Goal: Information Seeking & Learning: Learn about a topic

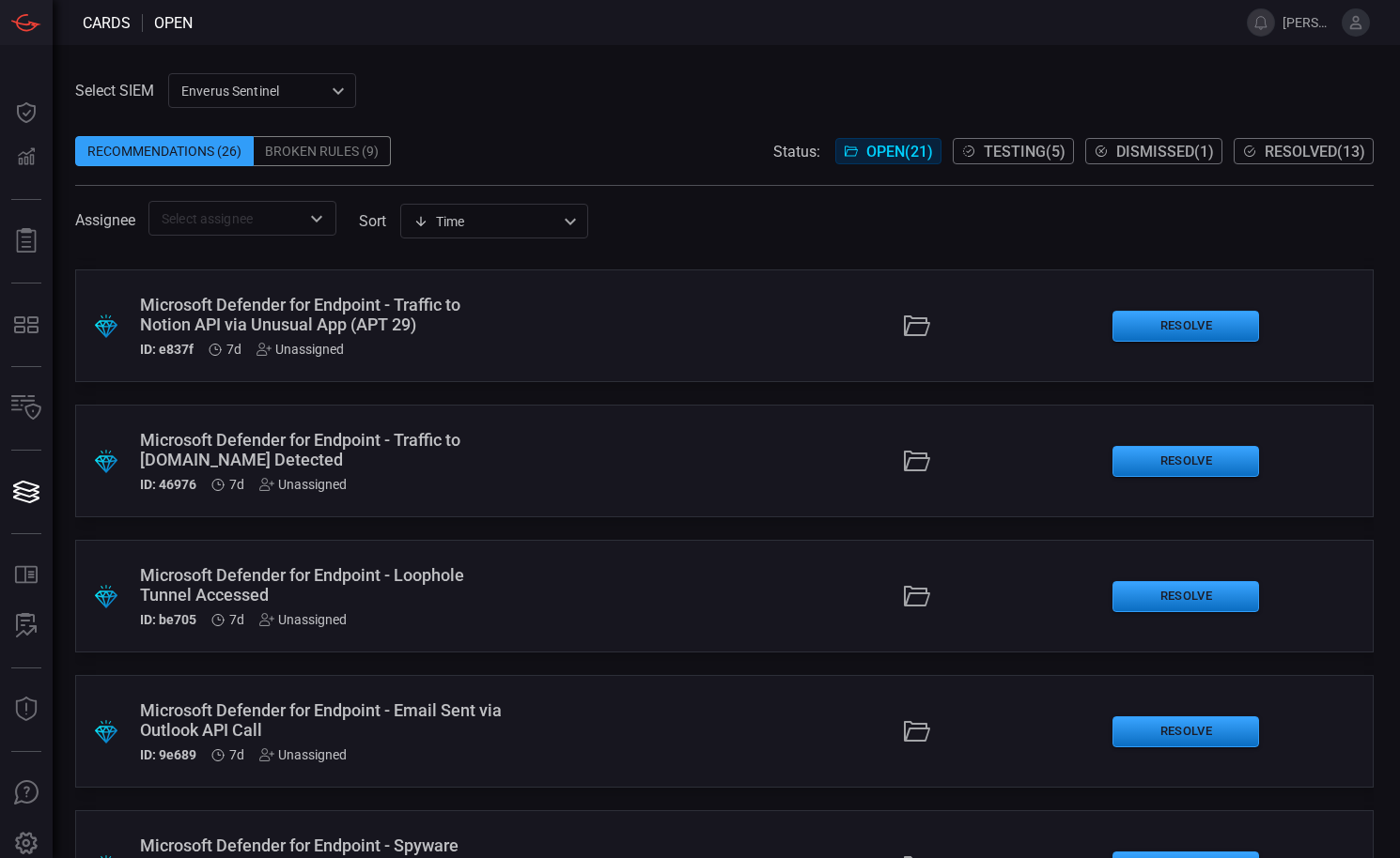
scroll to position [666, 0]
click at [607, 324] on div ".suggested_cards_icon{fill:url(#suggested_cards_icon);} Microsoft Defender for …" at bounding box center [725, 325] width 1298 height 113
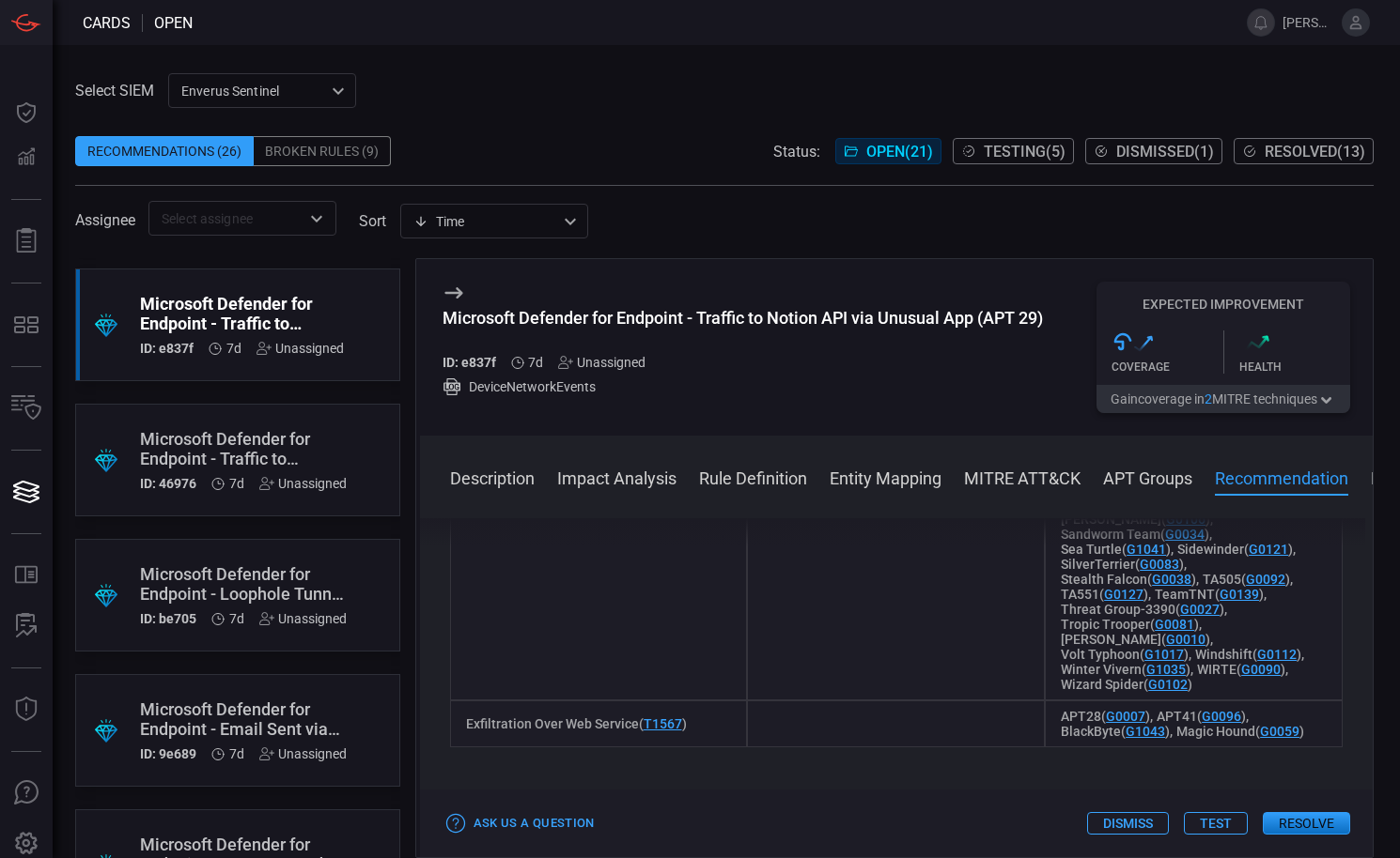
scroll to position [2333, 0]
click at [991, 139] on button "Testing ( 5 )" at bounding box center [1013, 151] width 121 height 26
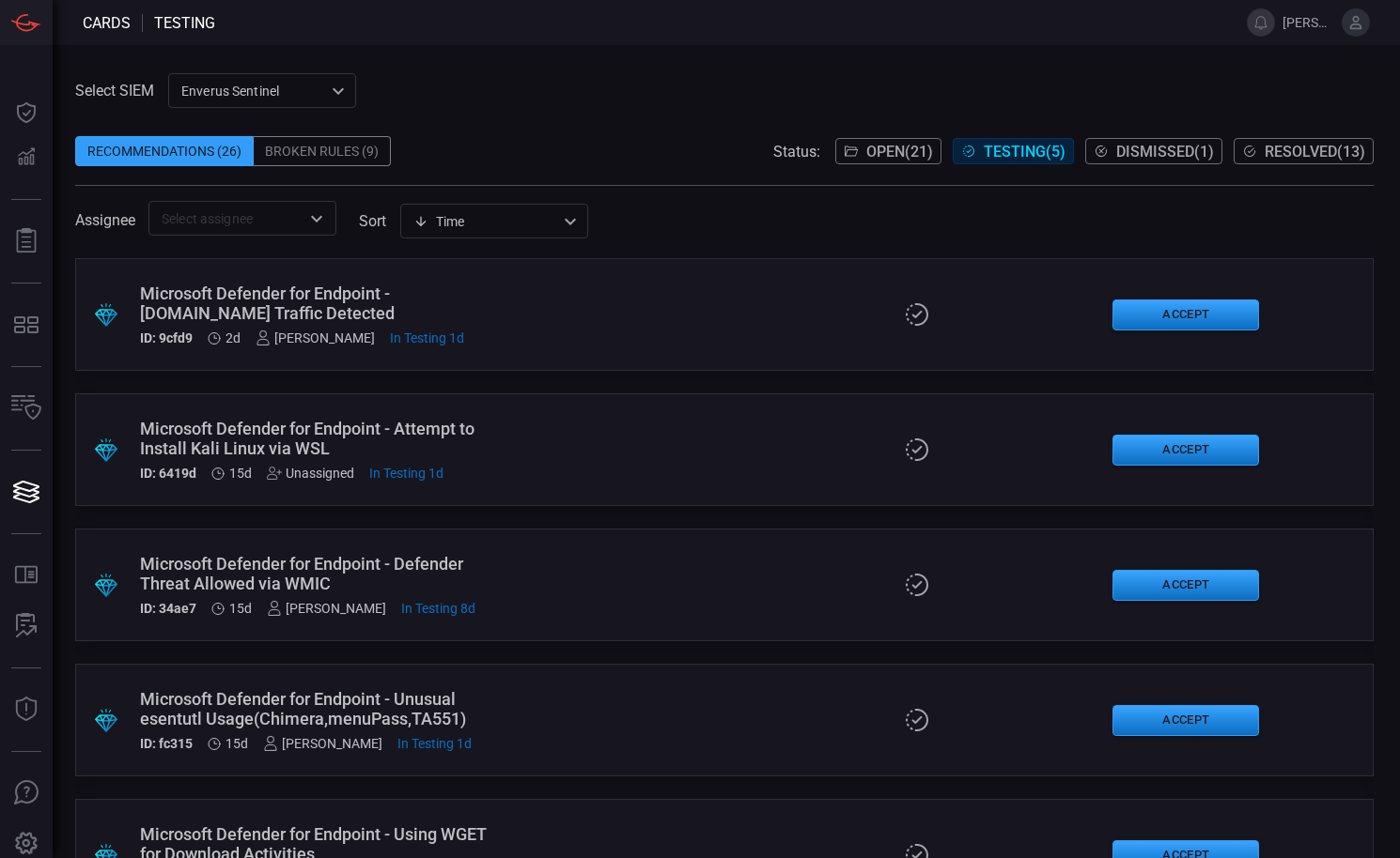
click at [851, 162] on button "Open ( 21 )" at bounding box center [888, 151] width 107 height 26
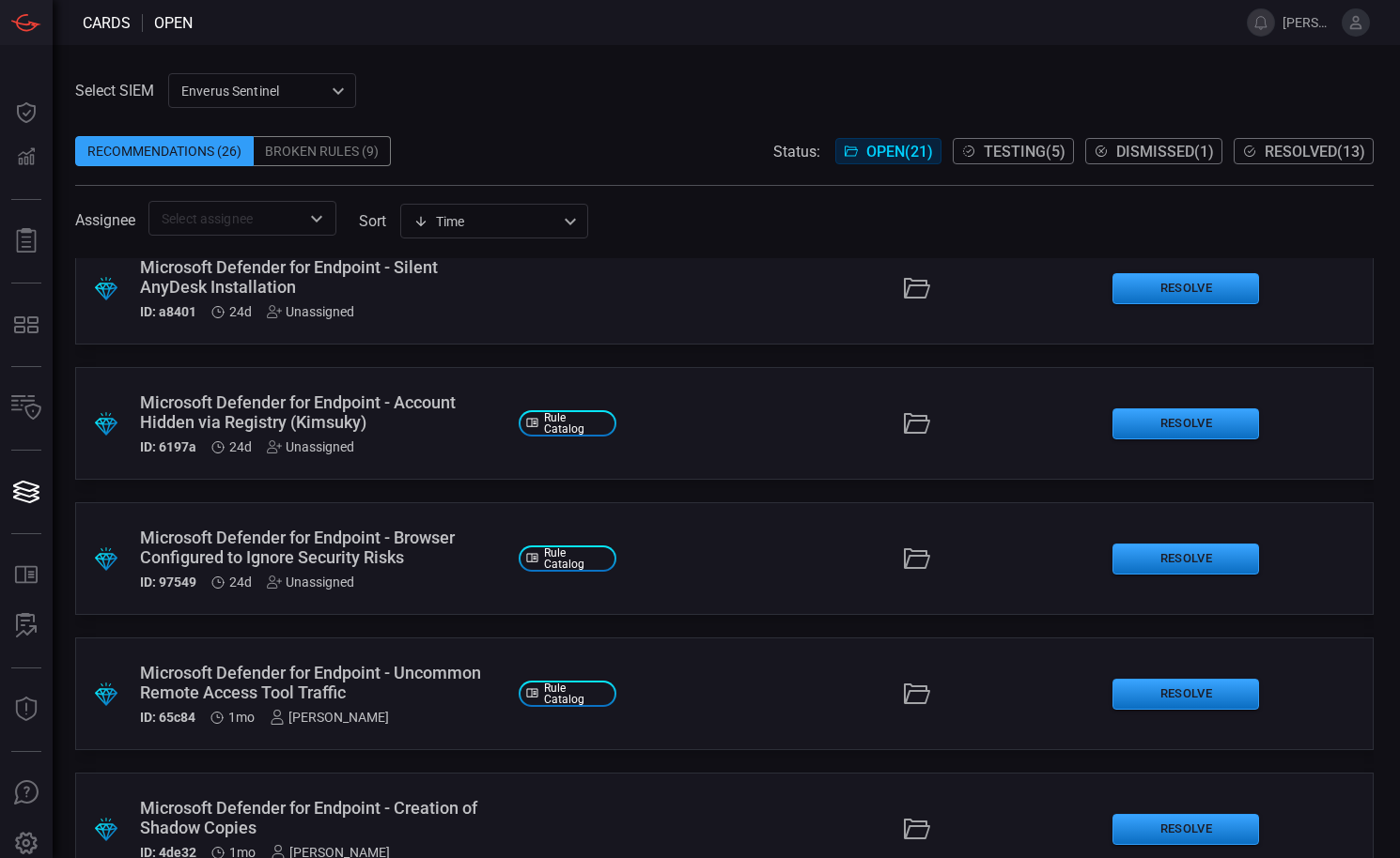
scroll to position [1642, 0]
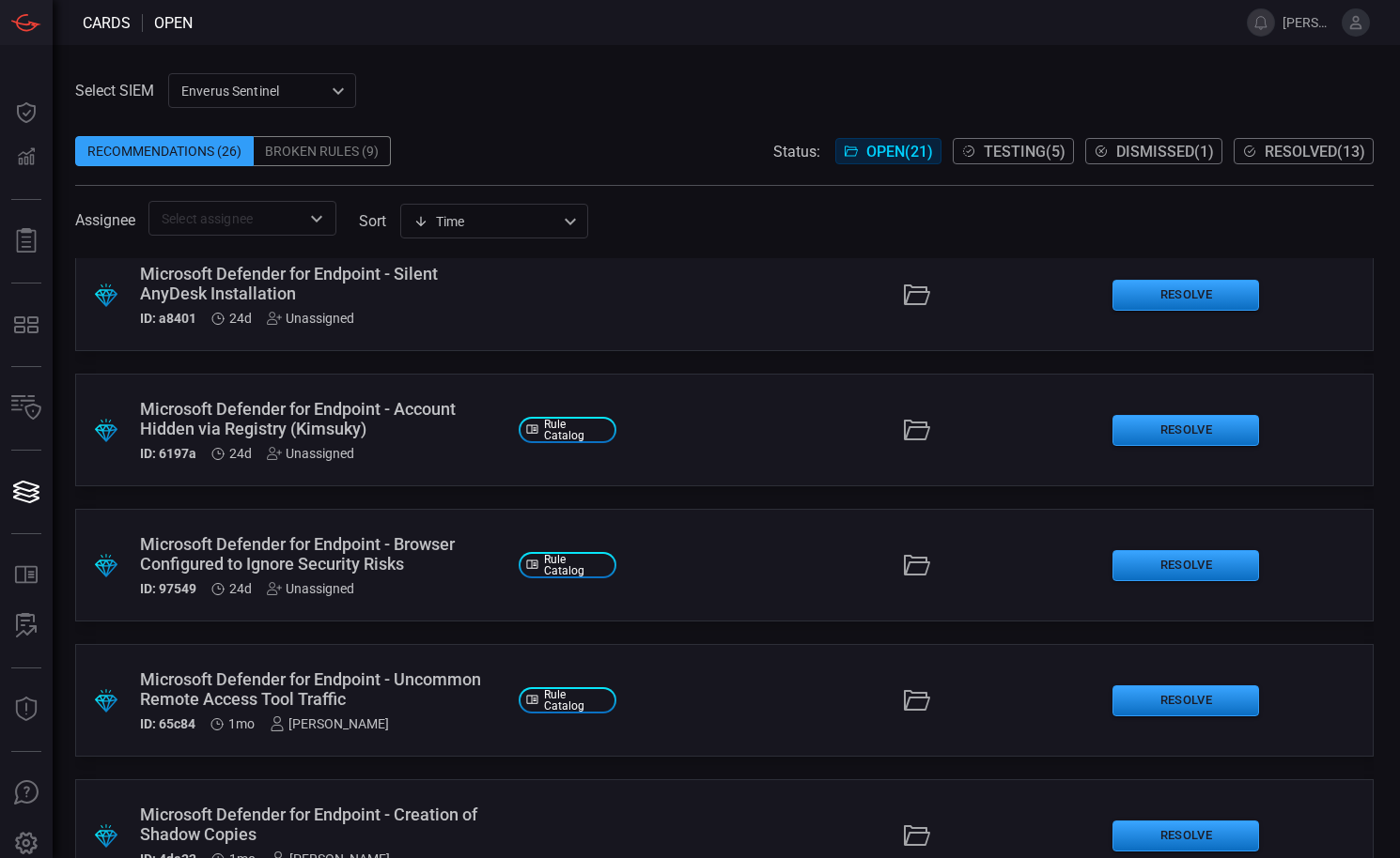
click at [410, 702] on div "Microsoft Defender for Endpoint - Uncommon Remote Access Tool Traffic" at bounding box center [321, 689] width 363 height 40
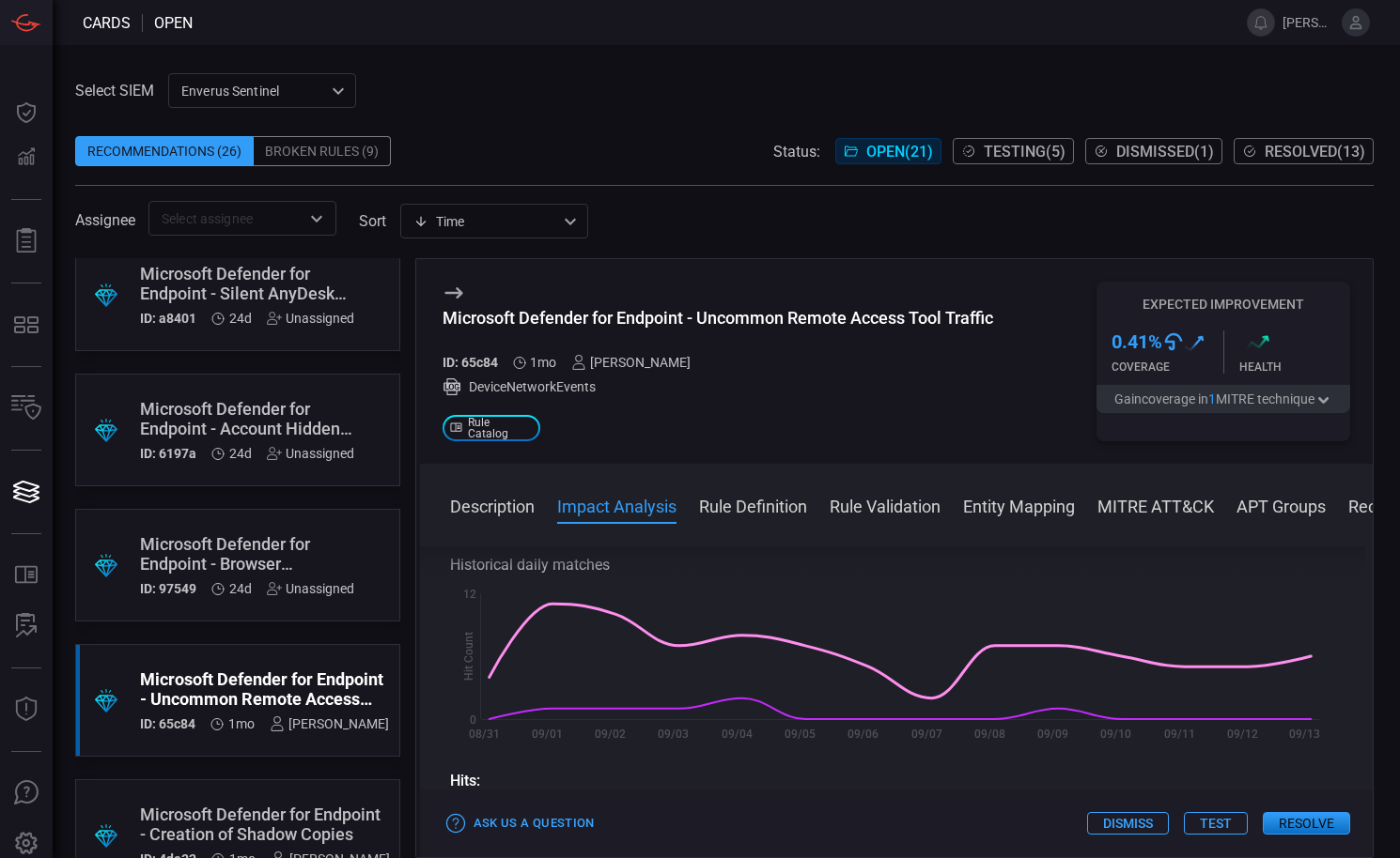
scroll to position [407, 0]
click at [767, 506] on button "Rule Definition" at bounding box center [753, 505] width 108 height 23
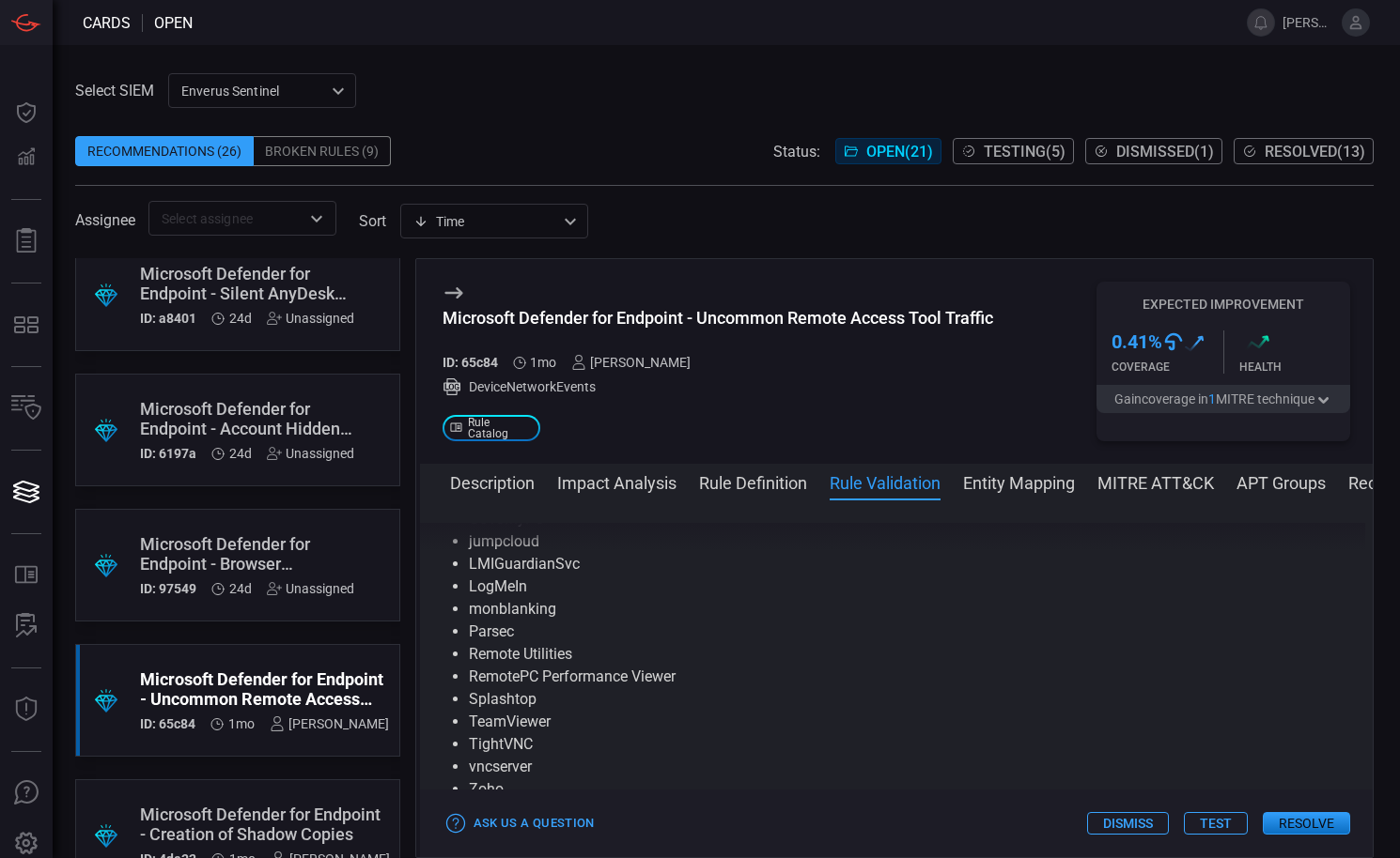
scroll to position [4633, 0]
click at [323, 149] on div "Broken Rules (9)" at bounding box center [322, 151] width 137 height 30
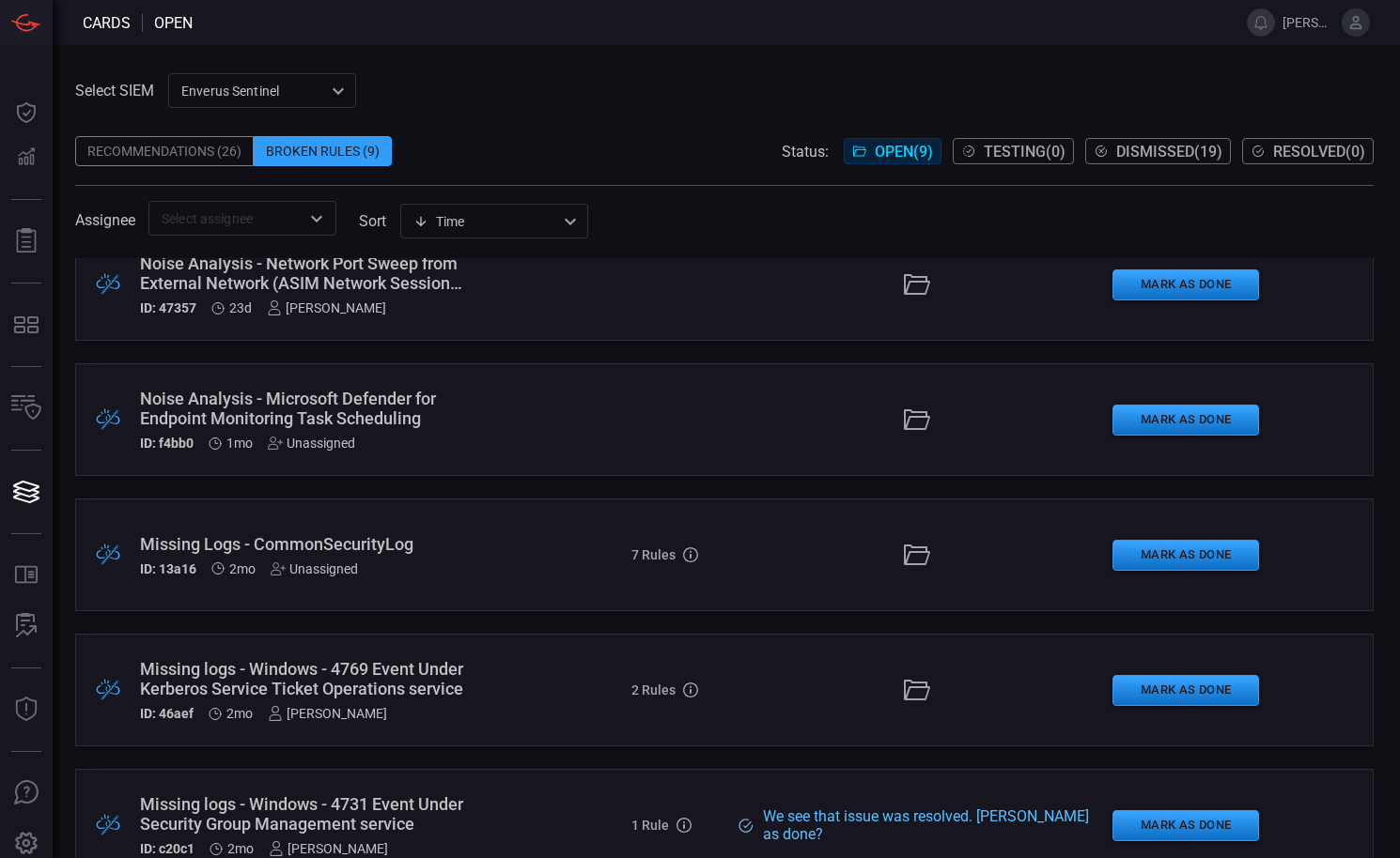
scroll to position [25, 0]
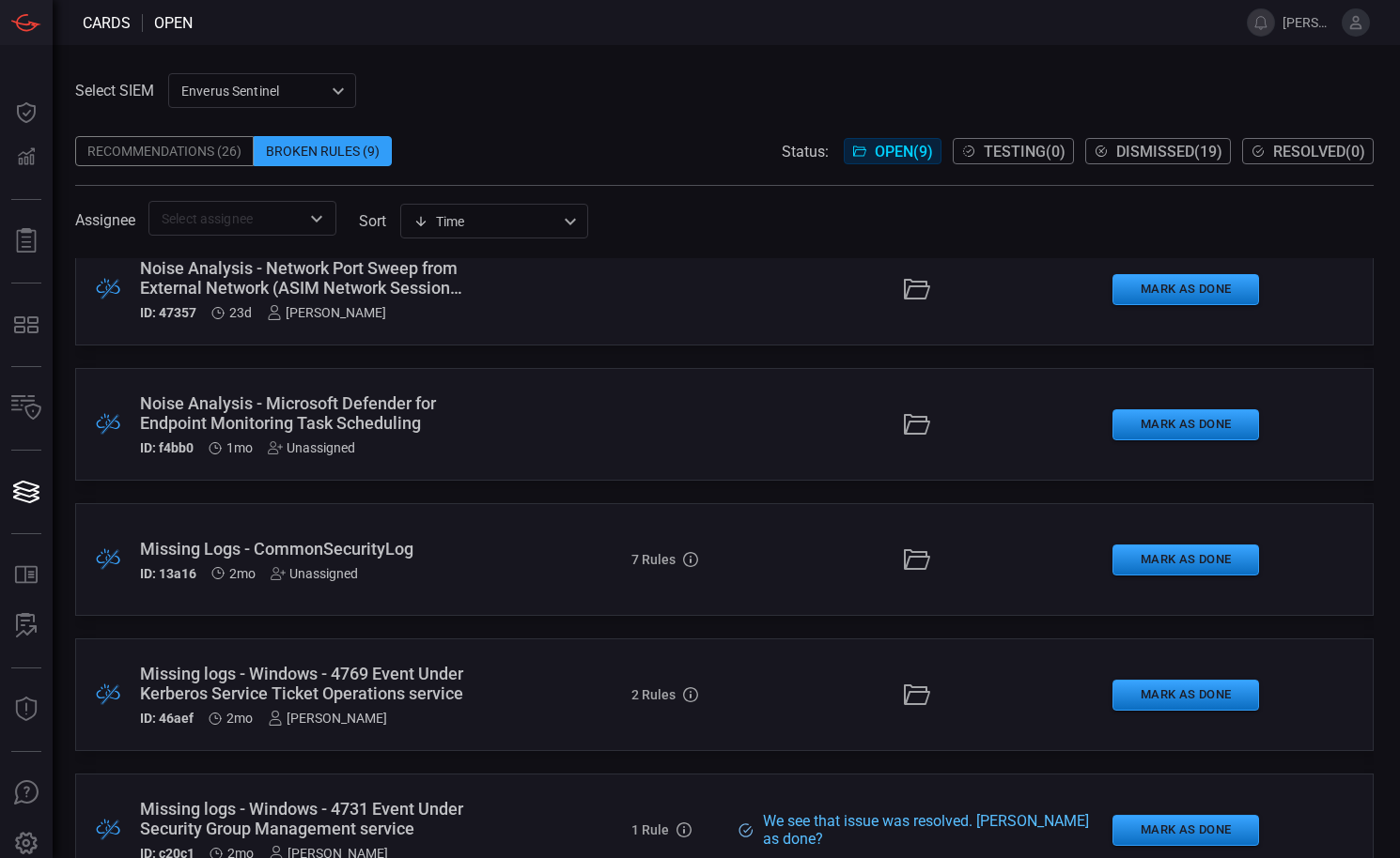
click at [574, 438] on div ".broken_cards_icon_0{fill:#39A4FF;} .broken_cards_icon_1{fill:none;stroke:#1918…" at bounding box center [725, 424] width 1298 height 113
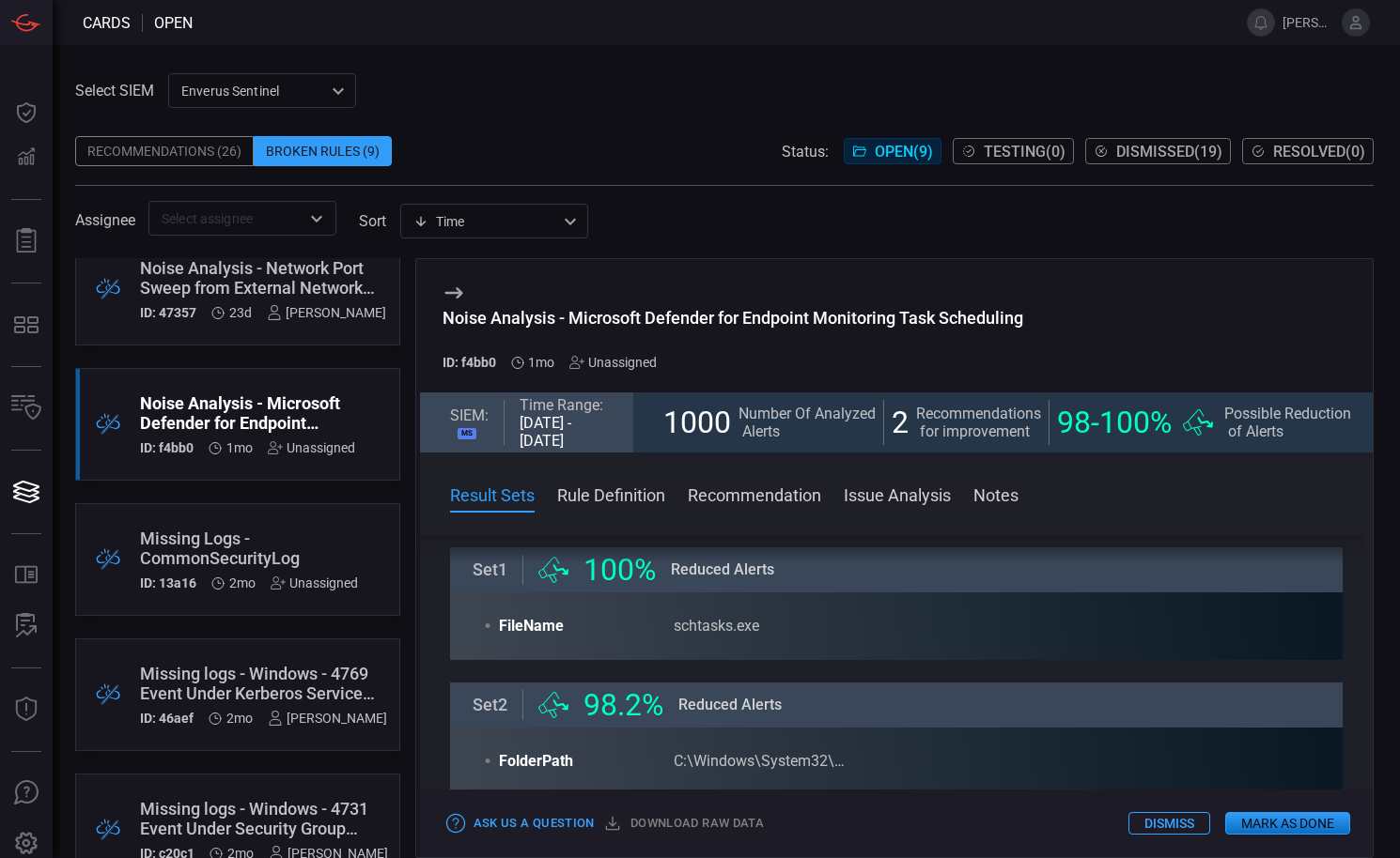
scroll to position [119, 0]
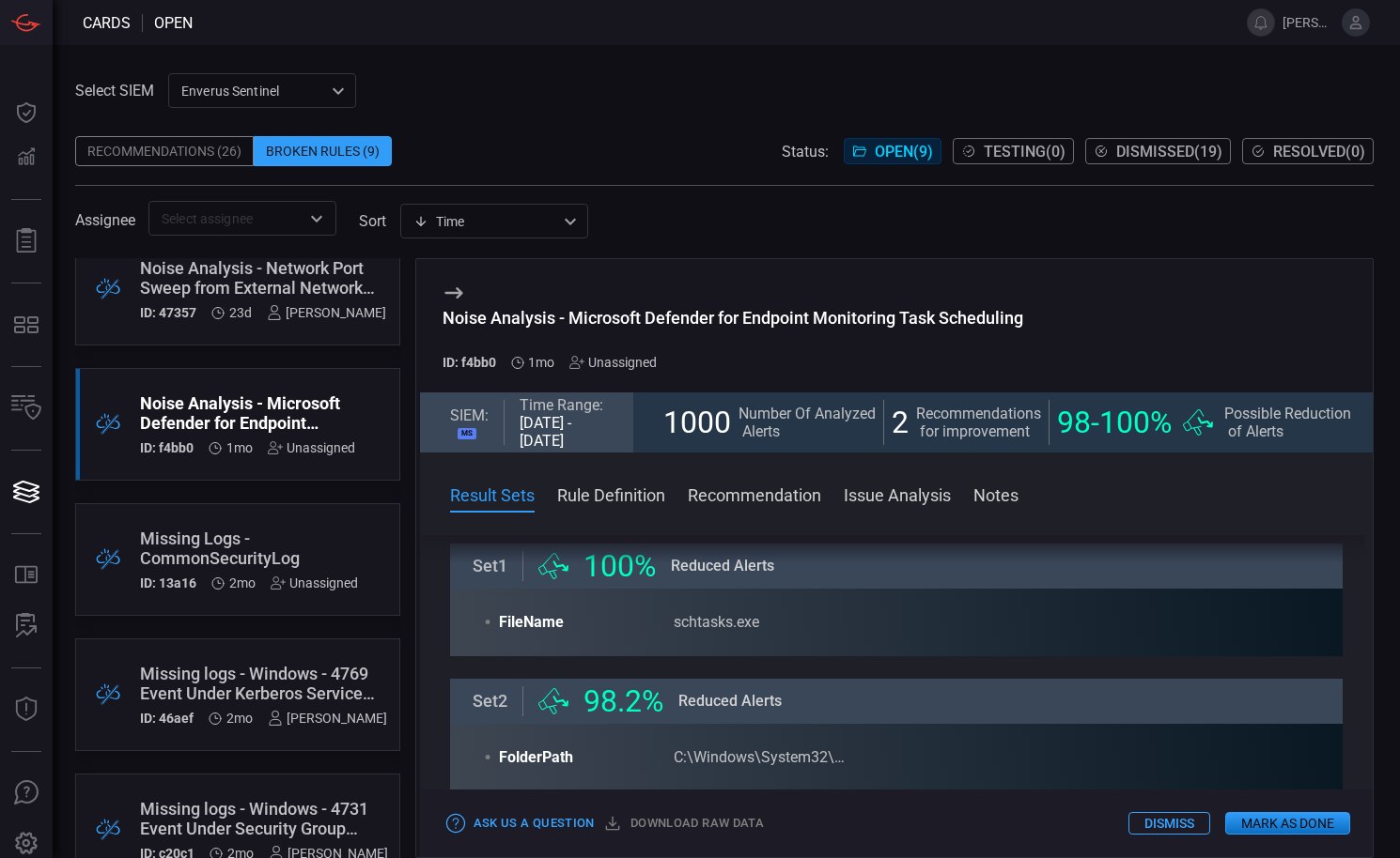
click at [690, 635] on div "• FileName schtasks.exe" at bounding box center [896, 622] width 893 height 68
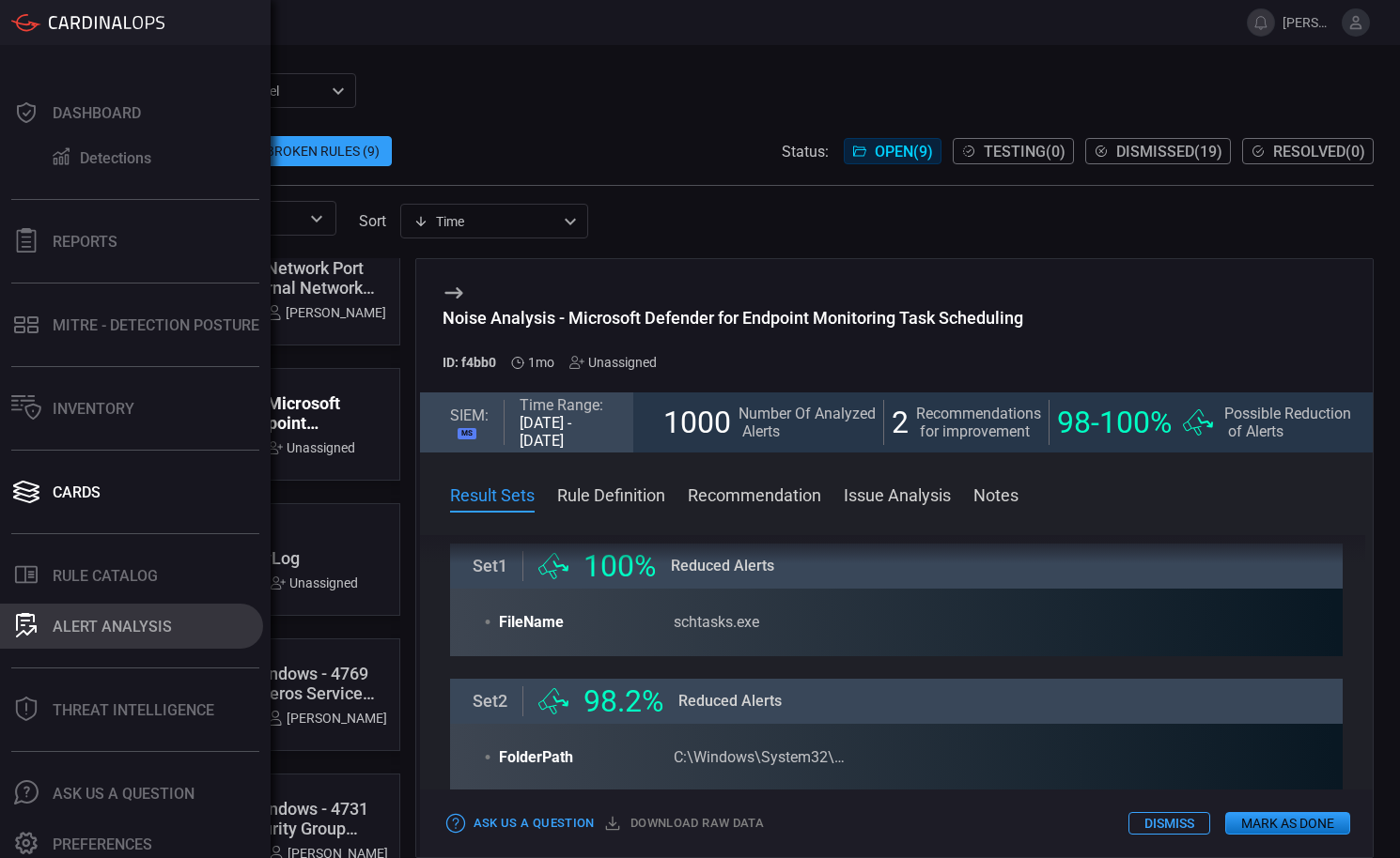
click at [142, 624] on div "ALERT ANALYSIS" at bounding box center [112, 626] width 119 height 18
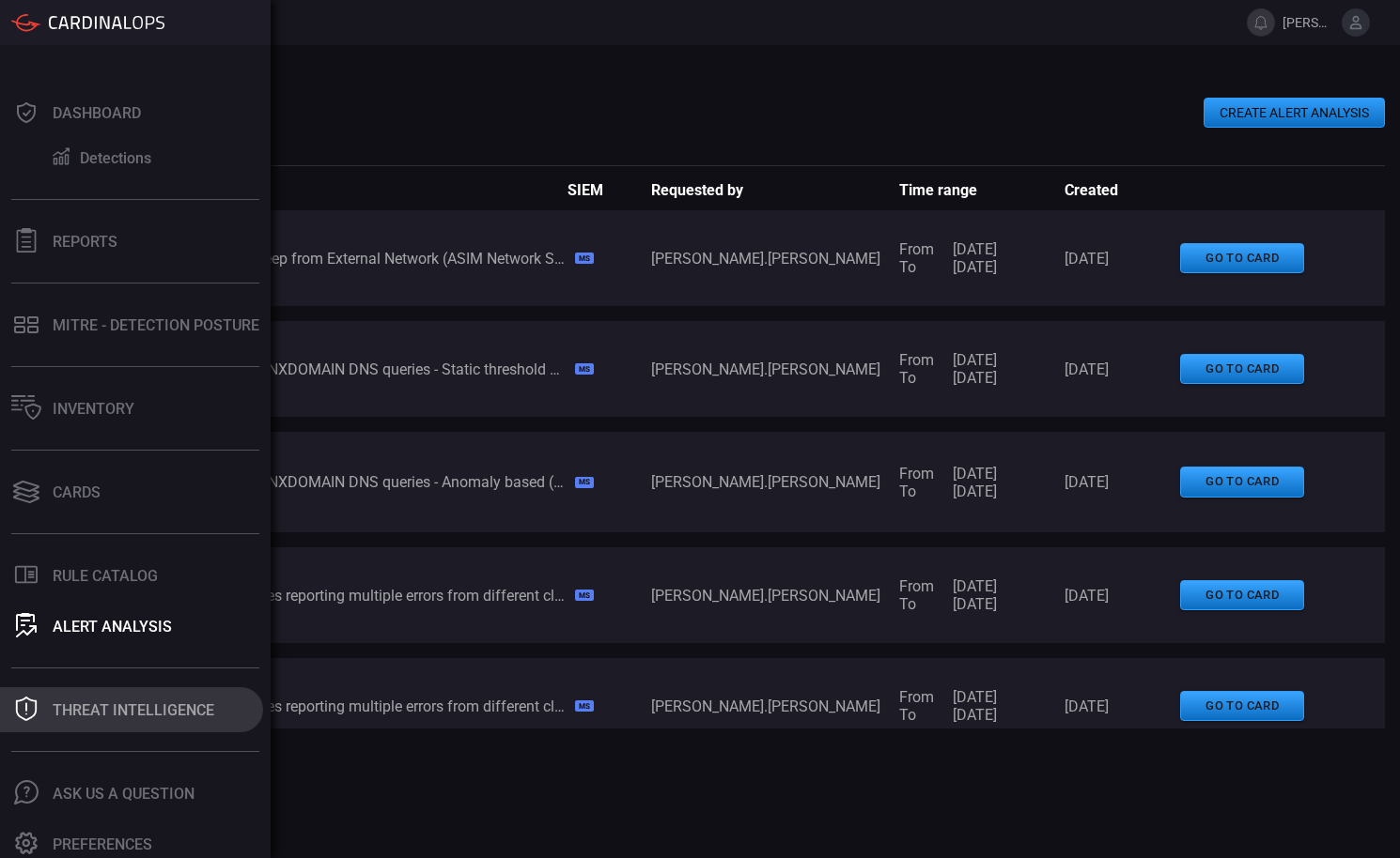
click at [108, 713] on div "Threat Intelligence" at bounding box center [133, 710] width 161 height 18
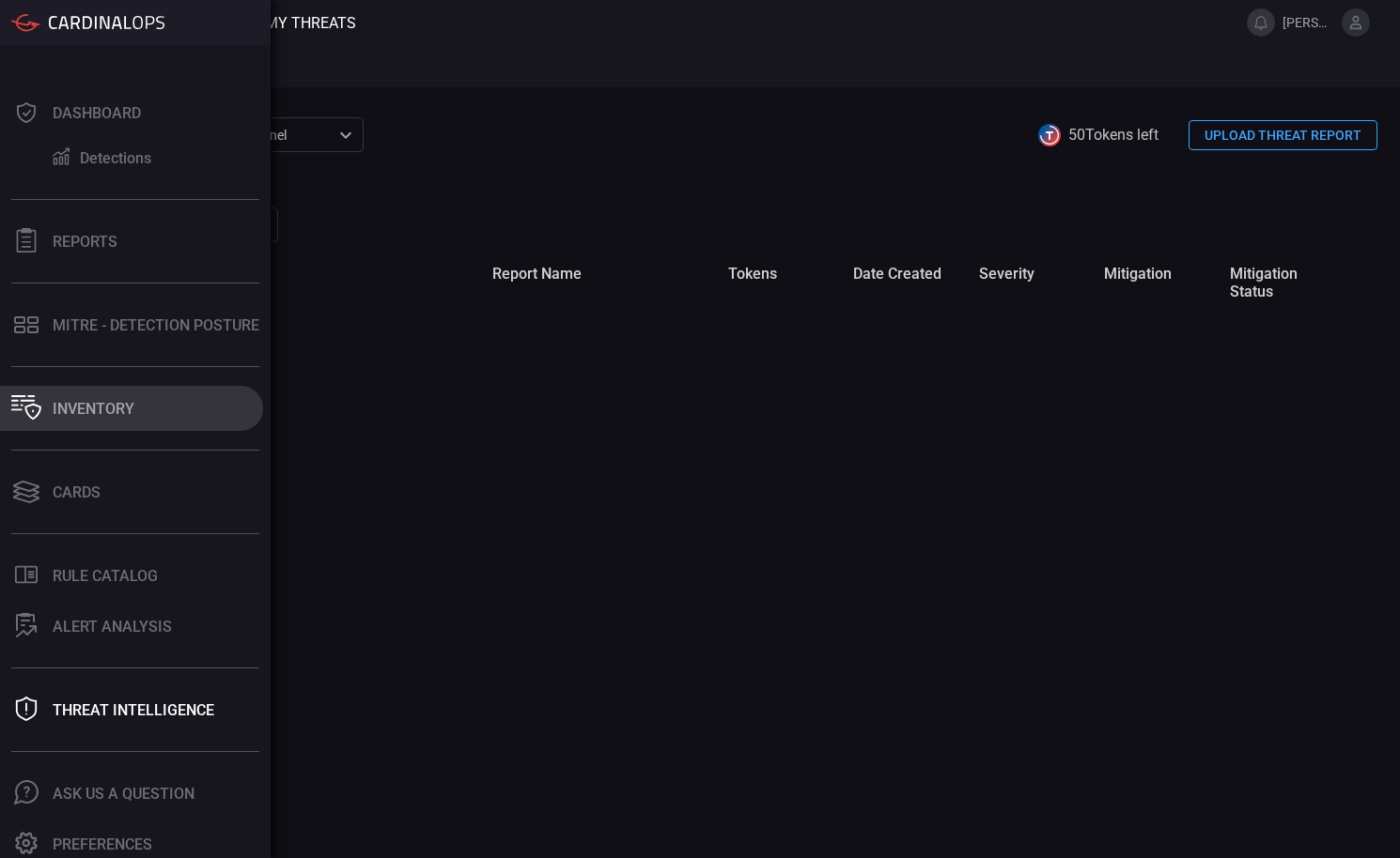
click at [107, 408] on div "Inventory" at bounding box center [93, 408] width 82 height 18
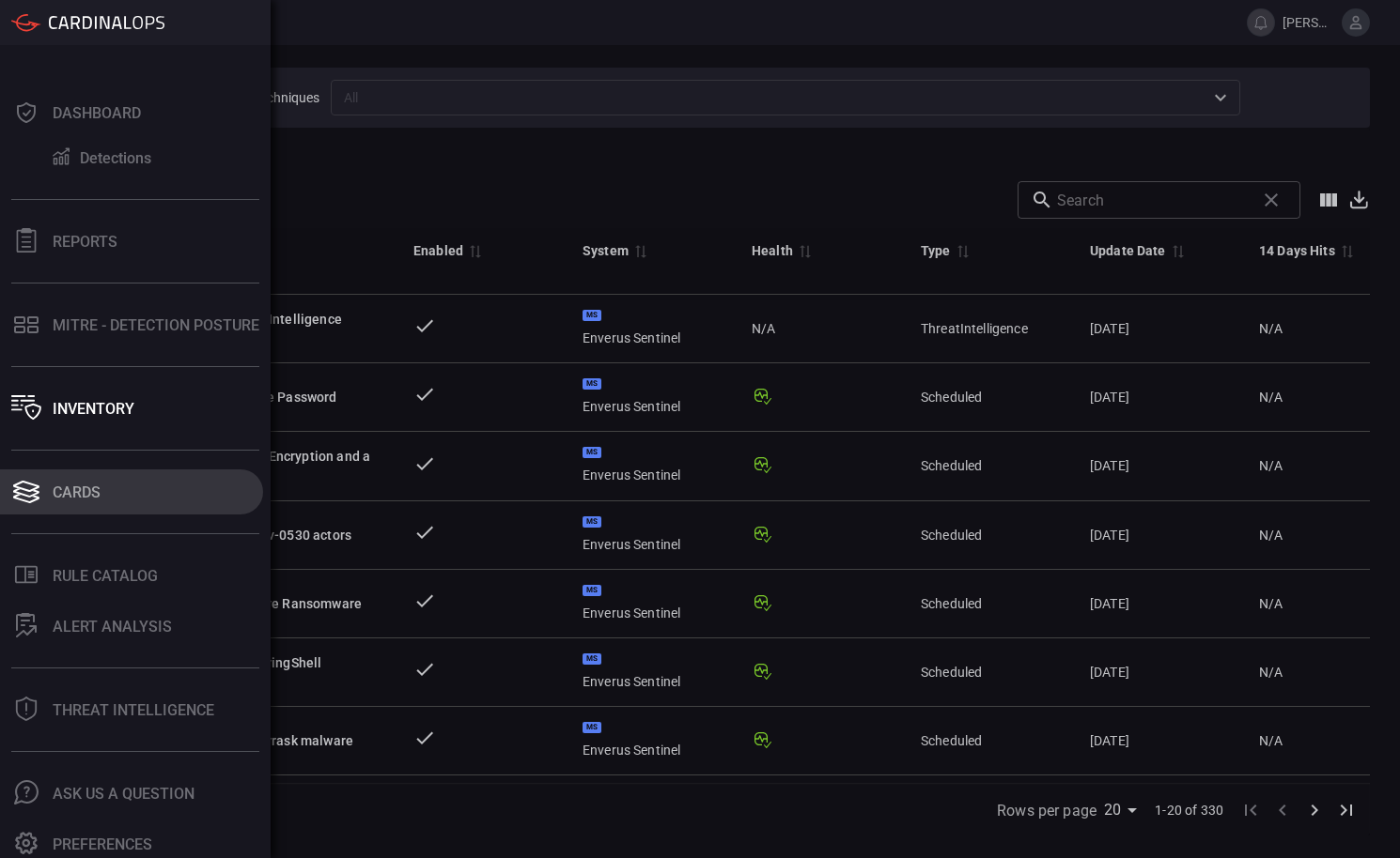
click at [83, 498] on div "Cards" at bounding box center [76, 492] width 48 height 18
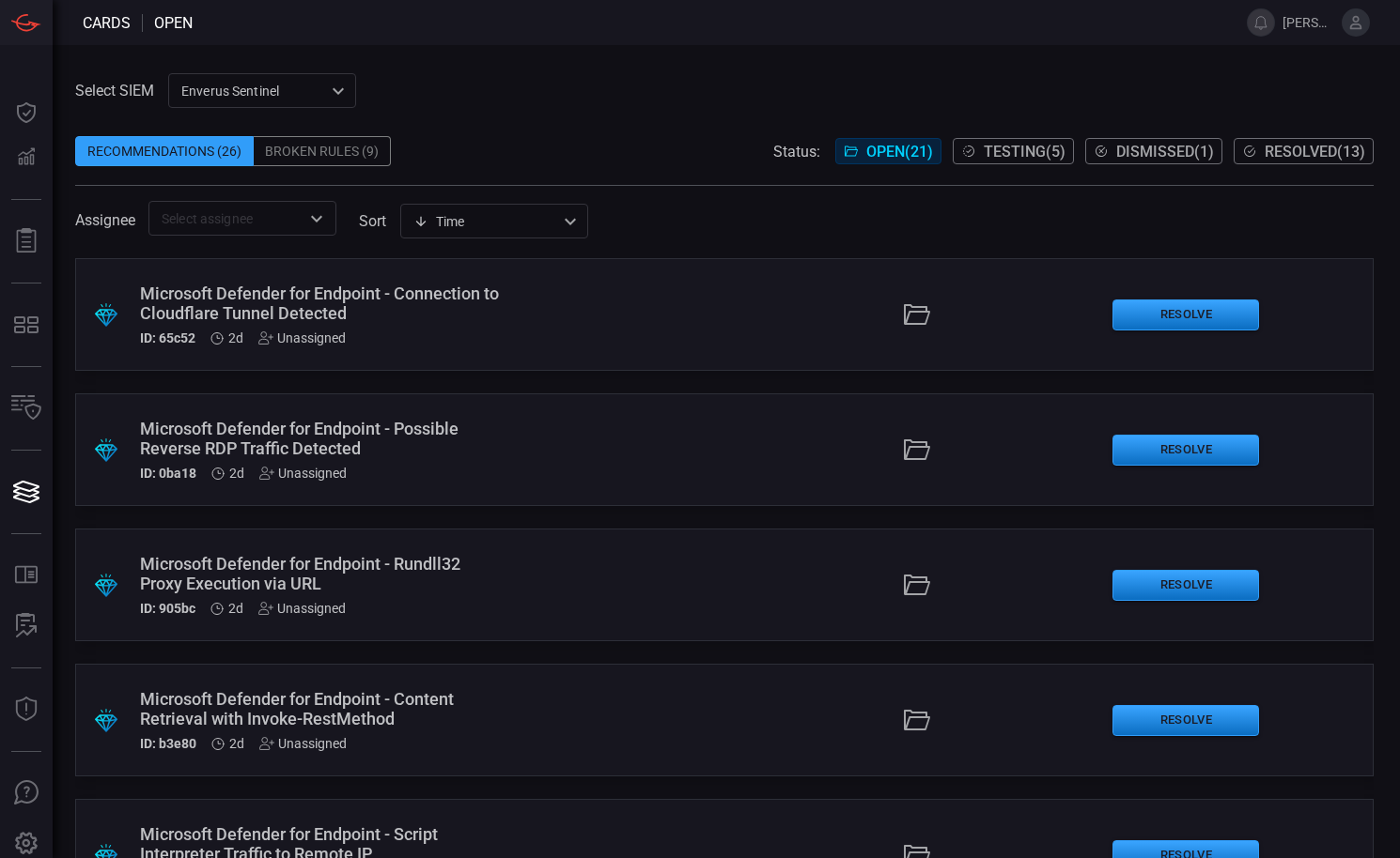
click at [504, 453] on div ".suggested_cards_icon{fill:url(#suggested_cards_icon);} Microsoft Defender for …" at bounding box center [725, 450] width 1298 height 113
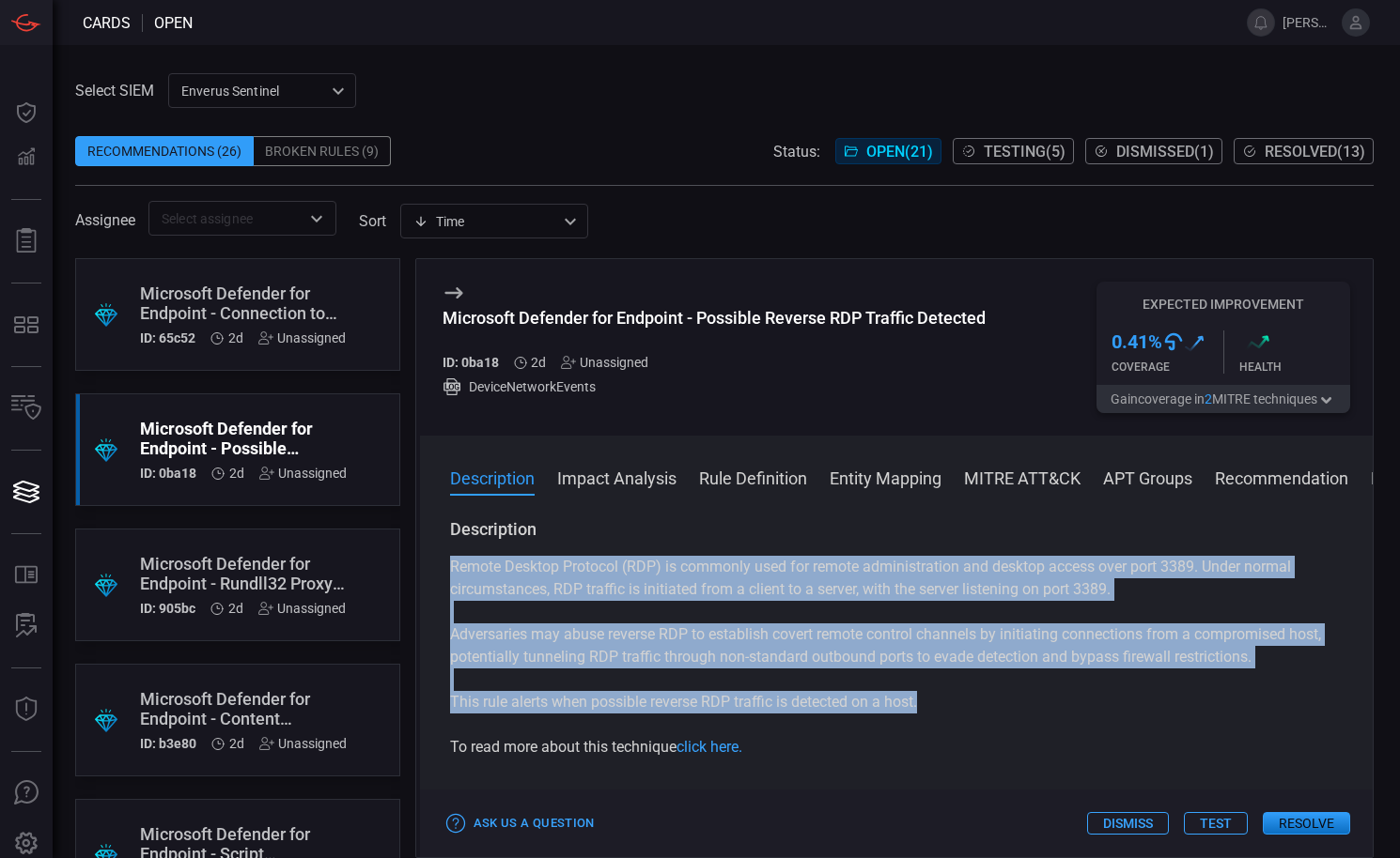
drag, startPoint x: 453, startPoint y: 569, endPoint x: 933, endPoint y: 707, distance: 499.4
click at [933, 707] on div "Remote Desktop Protocol (RDP) is commonly used for remote administration and de…" at bounding box center [896, 657] width 893 height 203
click at [460, 567] on p "Remote Desktop Protocol (RDP) is commonly used for remote administration and de…" at bounding box center [896, 579] width 893 height 45
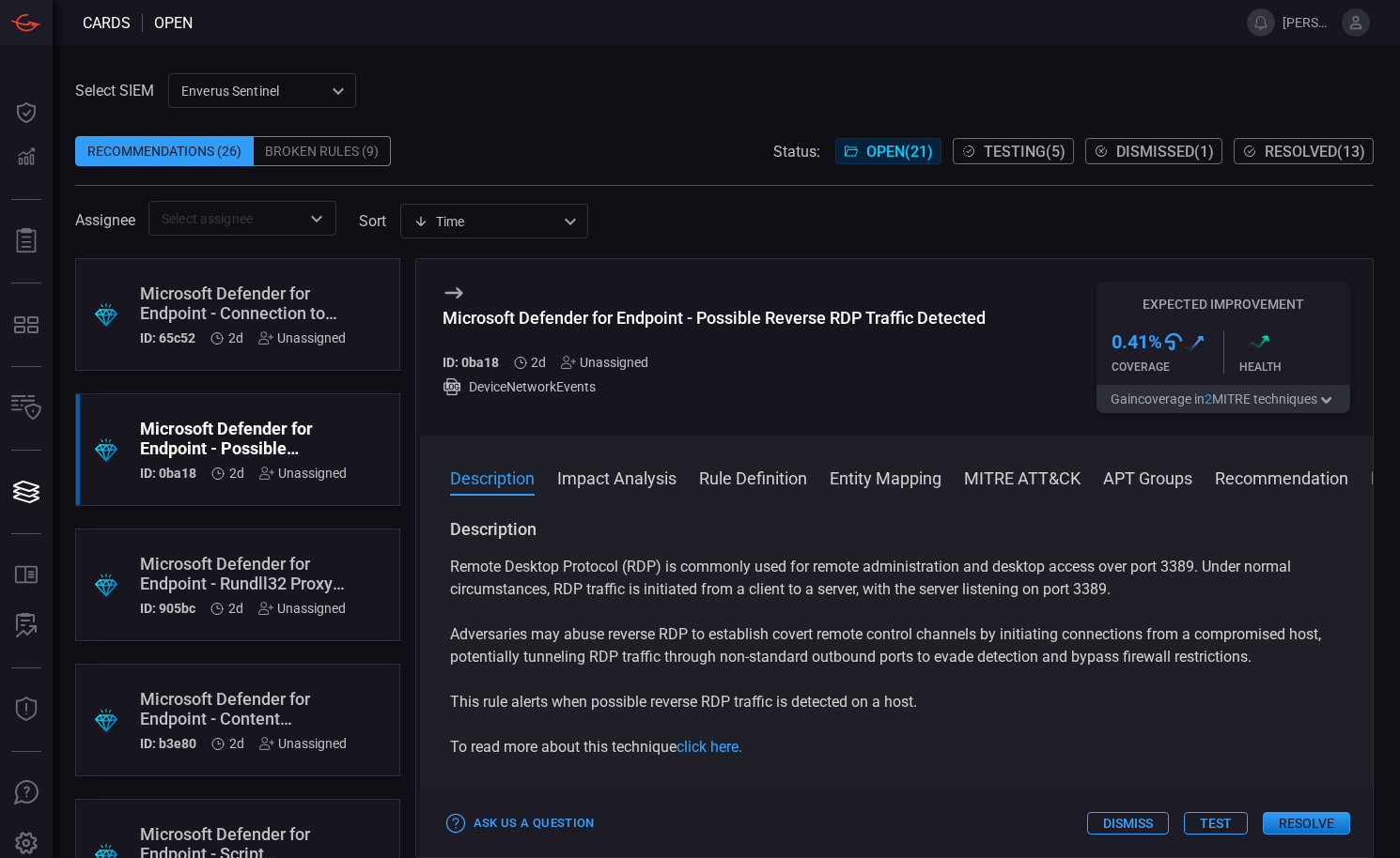
click at [176, 155] on div "Recommendations (26)" at bounding box center [164, 151] width 178 height 30
click at [165, 148] on div "Recommendations (26)" at bounding box center [164, 151] width 178 height 30
click at [256, 290] on div "Microsoft Defender for Endpoint - Connection to Cloudflare Tunnel Detected" at bounding box center [242, 304] width 206 height 40
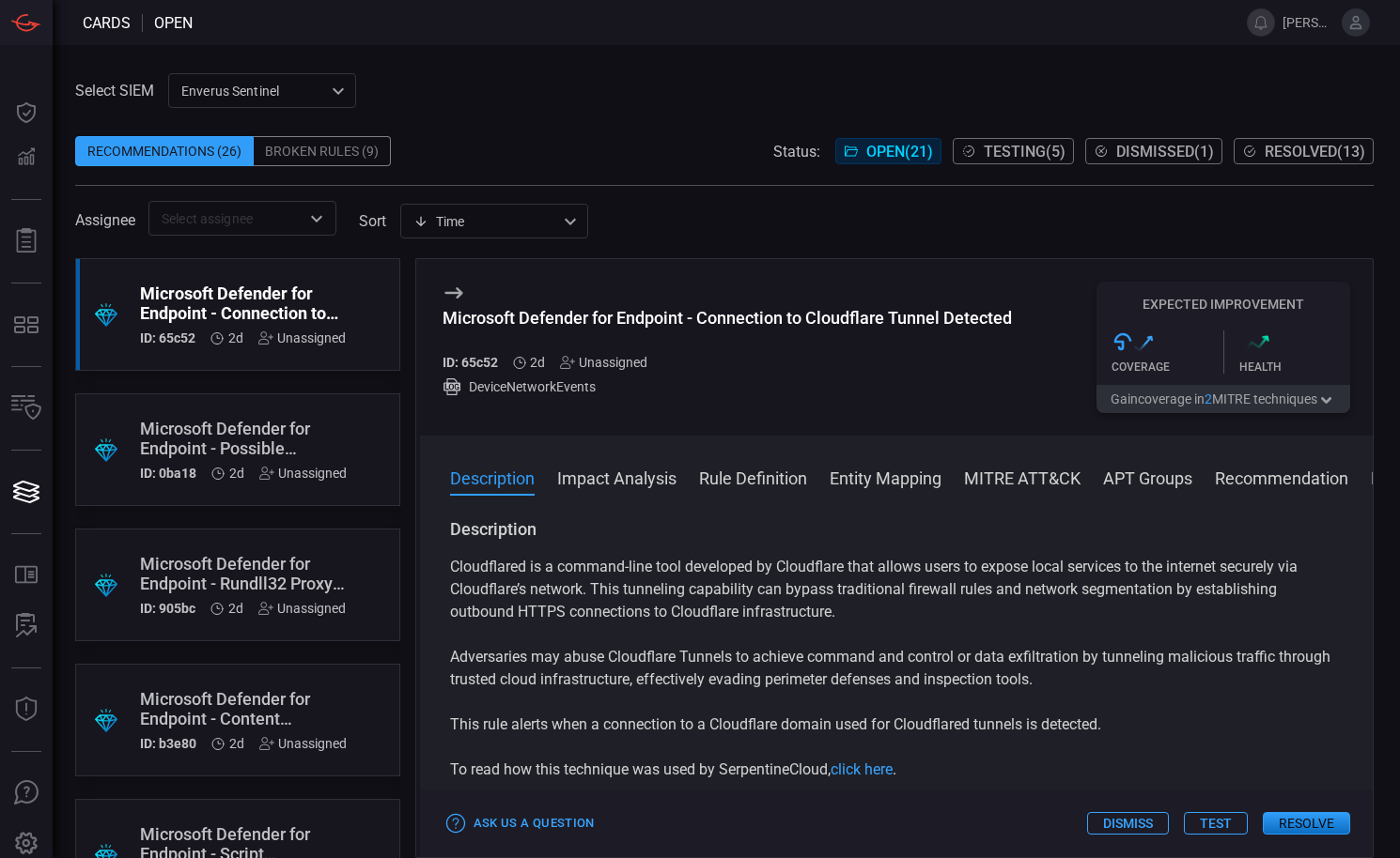
click at [261, 442] on div "Microsoft Defender for Endpoint - Possible Reverse RDP Traffic Detected" at bounding box center [242, 438] width 207 height 40
